Goal: Task Accomplishment & Management: Manage account settings

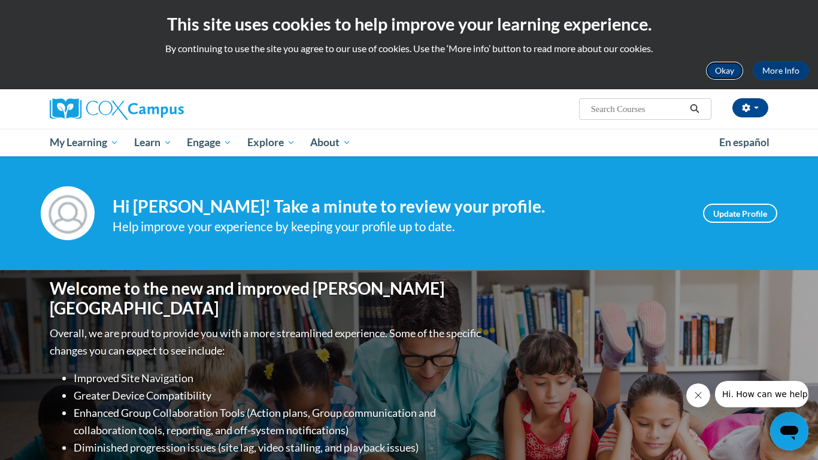
click at [719, 80] on button "Okay" at bounding box center [725, 70] width 38 height 19
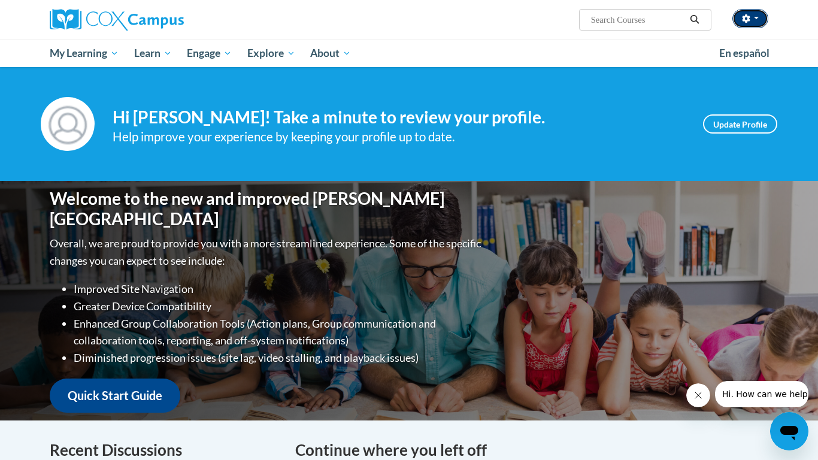
click at [745, 24] on button "button" at bounding box center [751, 18] width 36 height 19
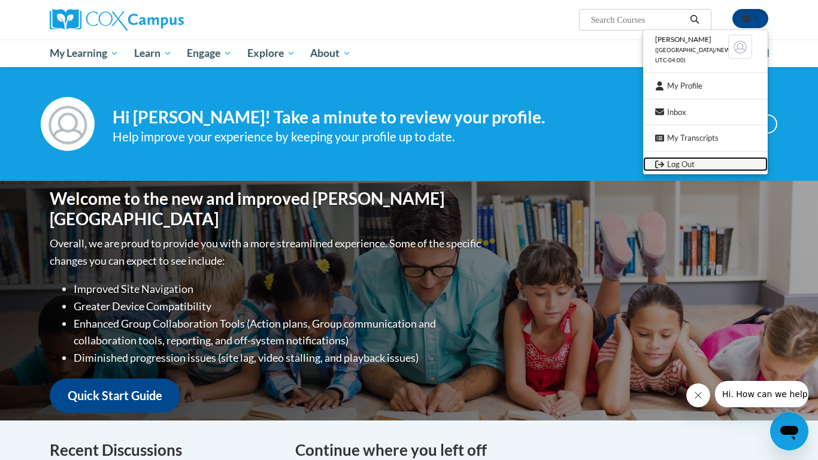
click at [667, 159] on link "Log Out" at bounding box center [705, 164] width 125 height 15
